Goal: Navigation & Orientation: Find specific page/section

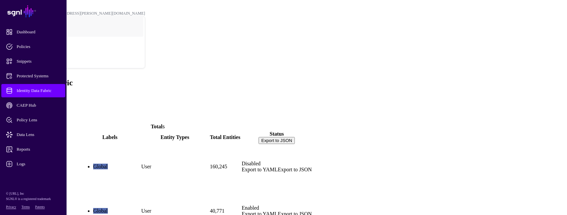
click at [79, 145] on div "ActiveDirectory" at bounding box center [41, 163] width 75 height 36
drag, startPoint x: 41, startPoint y: 105, endPoint x: 36, endPoint y: 104, distance: 5.0
click at [41, 105] on span "CAEP Hub" at bounding box center [38, 105] width 65 height 7
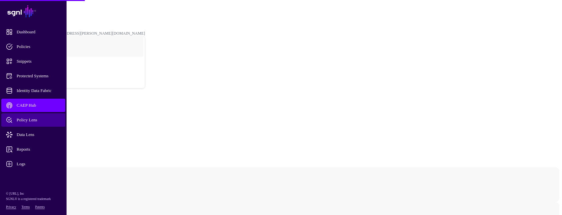
click at [35, 123] on link "Policy Lens" at bounding box center [33, 119] width 64 height 13
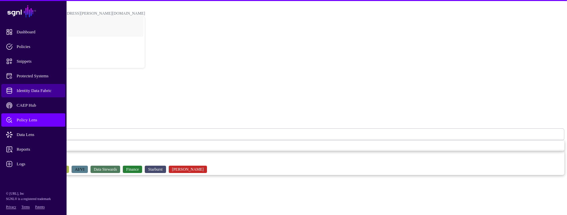
click at [37, 89] on span "Identity Data Fabric" at bounding box center [38, 90] width 65 height 7
